Goal: Find specific page/section: Find specific page/section

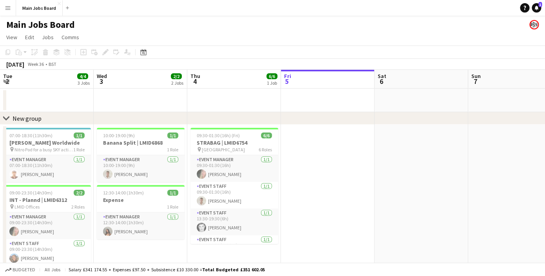
scroll to position [0, 187]
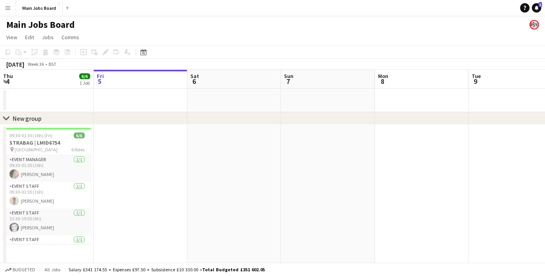
click at [11, 9] on button "Menu" at bounding box center [8, 8] width 16 height 16
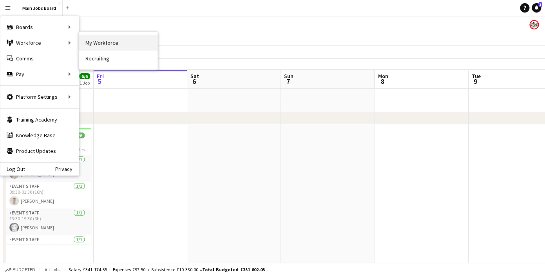
click at [87, 41] on link "My Workforce" at bounding box center [118, 43] width 78 height 16
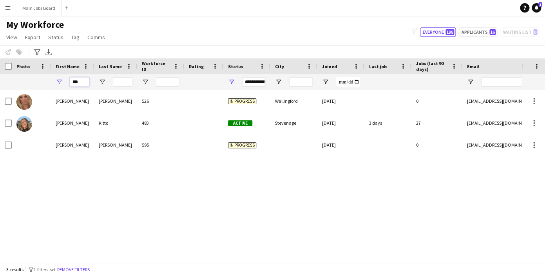
drag, startPoint x: 87, startPoint y: 80, endPoint x: 54, endPoint y: 80, distance: 32.9
click at [55, 80] on div "***" at bounding box center [72, 82] width 43 height 16
type input "*"
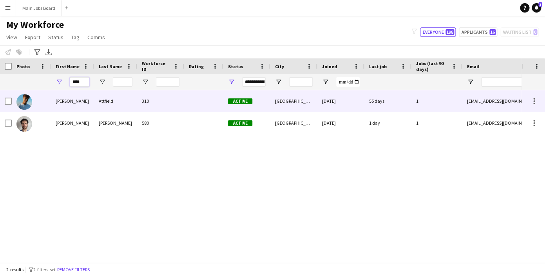
type input "****"
click at [61, 105] on div "[PERSON_NAME]" at bounding box center [72, 101] width 43 height 22
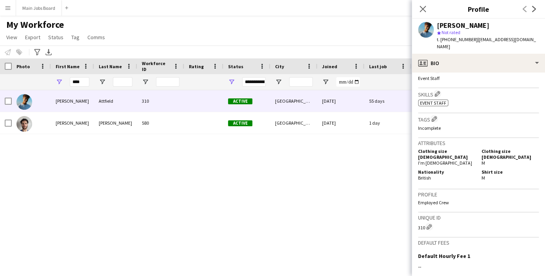
scroll to position [353, 0]
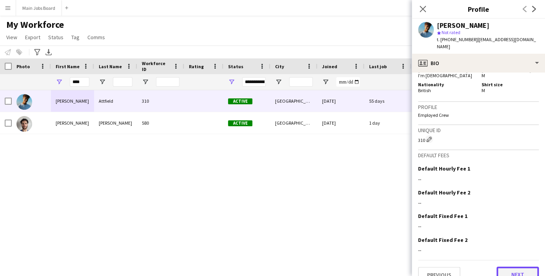
click at [505, 267] on button "Next" at bounding box center [518, 275] width 42 height 16
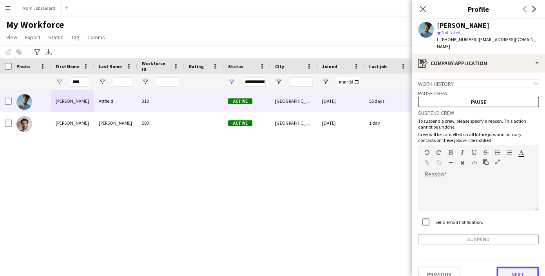
click at [513, 267] on button "Next" at bounding box center [518, 275] width 42 height 16
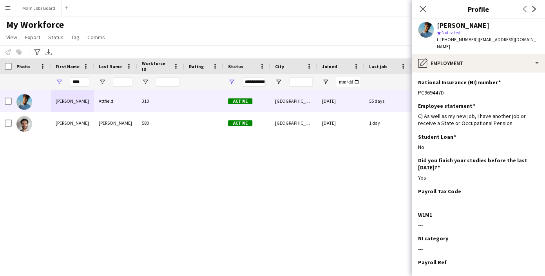
scroll to position [44, 0]
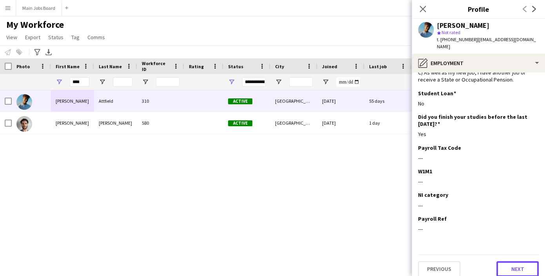
click at [513, 266] on button "Next" at bounding box center [518, 269] width 42 height 16
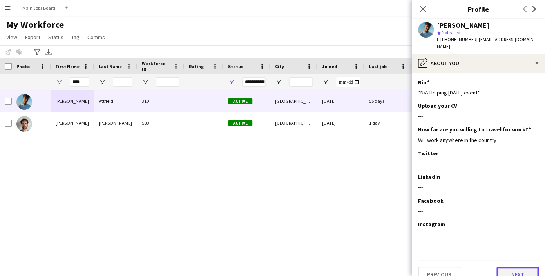
click at [513, 267] on button "Next" at bounding box center [518, 275] width 42 height 16
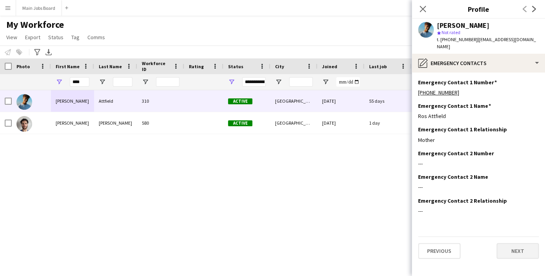
click at [513, 265] on app-section-data-types "Emergency Contact 1 Number Edit this field [PHONE_NUMBER] Emergency Contact 1 N…" at bounding box center [478, 175] width 133 height 204
click at [512, 249] on button "Next" at bounding box center [518, 251] width 42 height 16
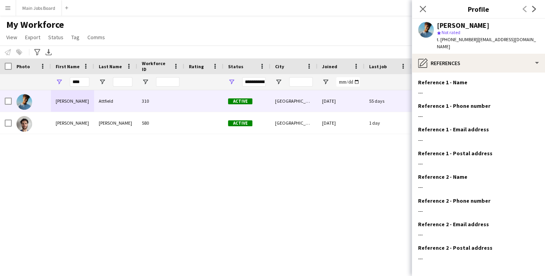
scroll to position [29, 0]
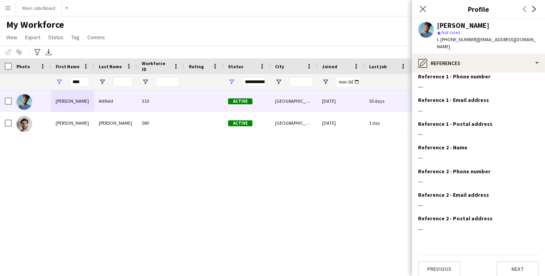
click at [512, 255] on div "Previous Next" at bounding box center [478, 266] width 121 height 22
click at [510, 261] on button "Next" at bounding box center [518, 269] width 42 height 16
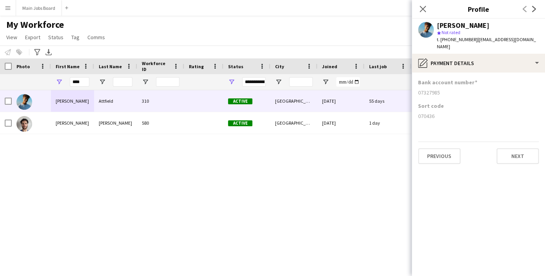
click at [518, 158] on app-section-data-types "Bank account number [FINANCIAL_ID] Sort code [FINANCIAL_ID] Previous Next" at bounding box center [478, 175] width 133 height 204
click at [518, 151] on button "Next" at bounding box center [518, 156] width 42 height 16
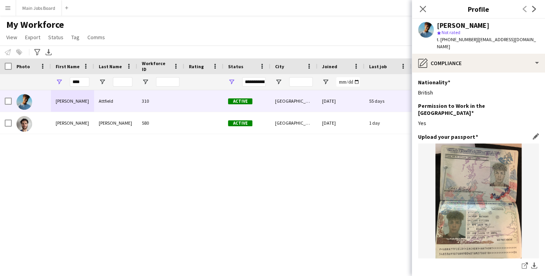
click at [482, 189] on img at bounding box center [478, 201] width 121 height 115
click at [535, 262] on app-icon "download-bottom" at bounding box center [534, 265] width 6 height 7
click at [40, 7] on button "Main Jobs Board Close" at bounding box center [39, 7] width 46 height 15
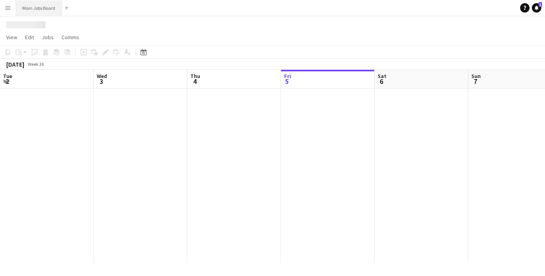
scroll to position [0, 187]
